Goal: Task Accomplishment & Management: Manage account settings

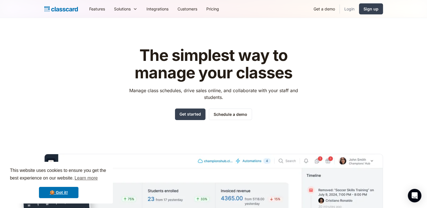
click at [353, 10] on link "Login" at bounding box center [348, 9] width 19 height 13
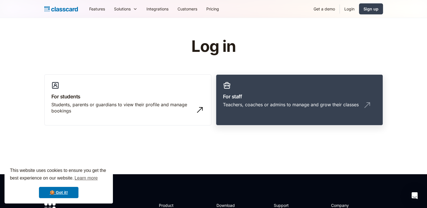
click at [264, 101] on link "For staff Teachers, coaches or admins to manage and grow their classes" at bounding box center [299, 99] width 167 height 51
